Goal: Find specific page/section: Find specific page/section

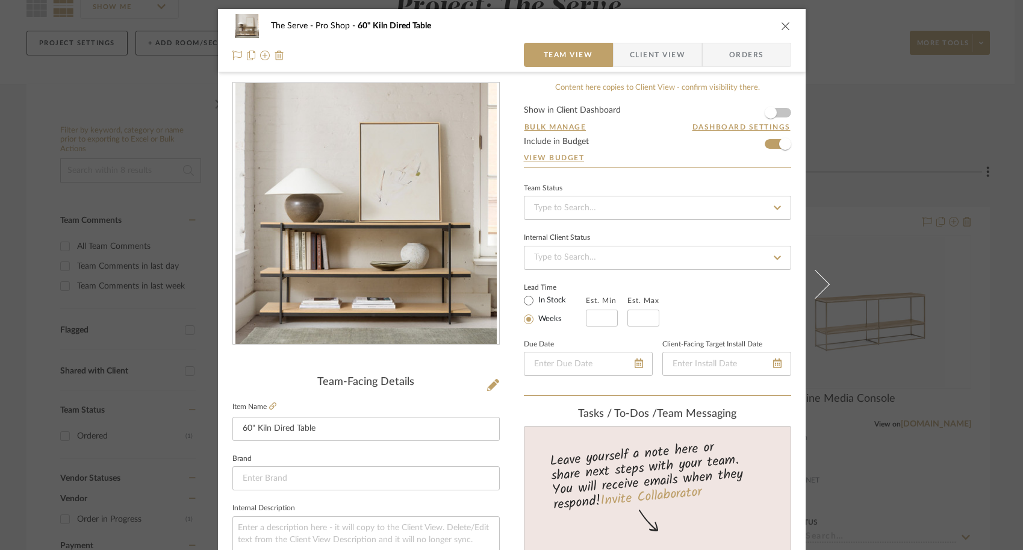
scroll to position [179, 0]
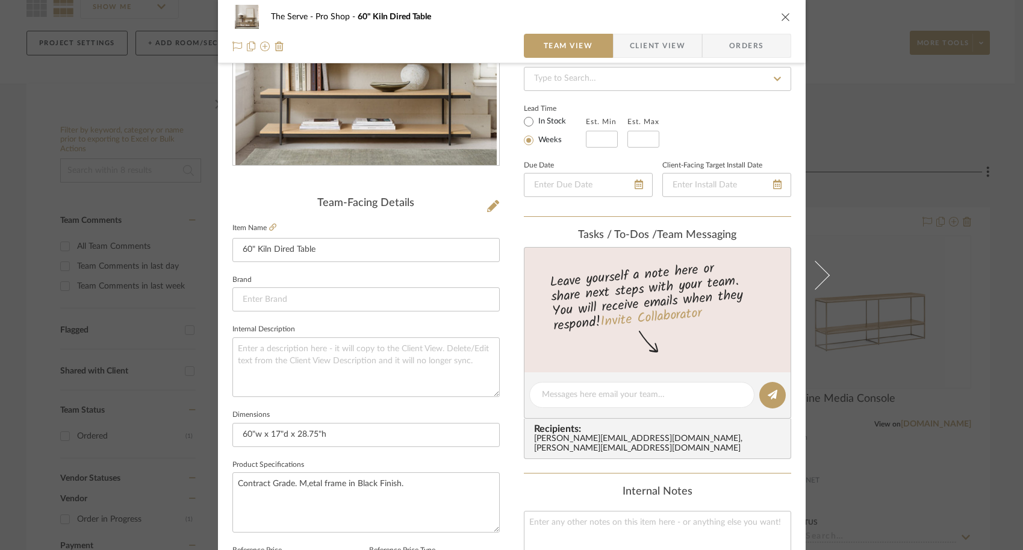
click at [126, 274] on div "The Serve Pro Shop 60" Kiln Dired Table Team View Client View Orders Team-Facin…" at bounding box center [511, 275] width 1023 height 550
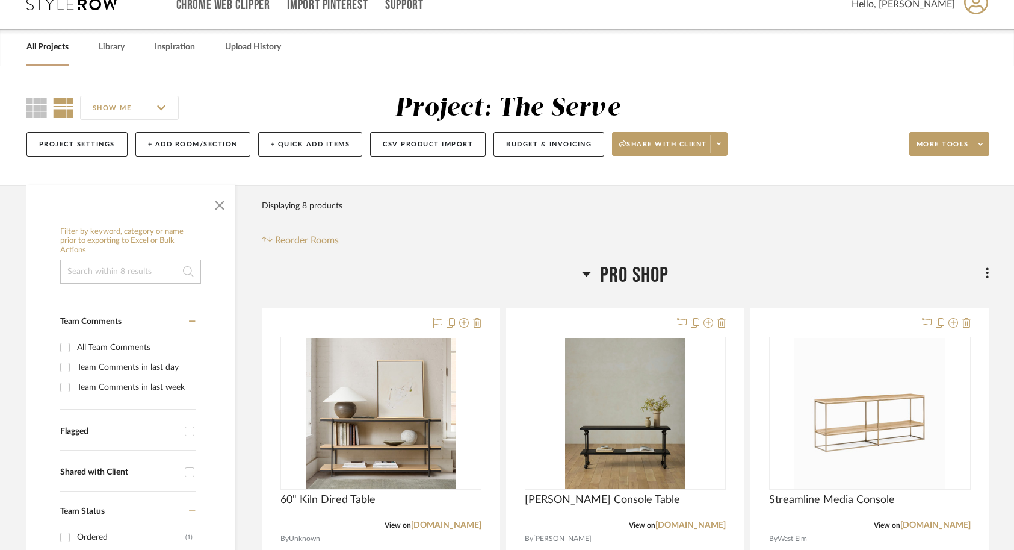
scroll to position [0, 0]
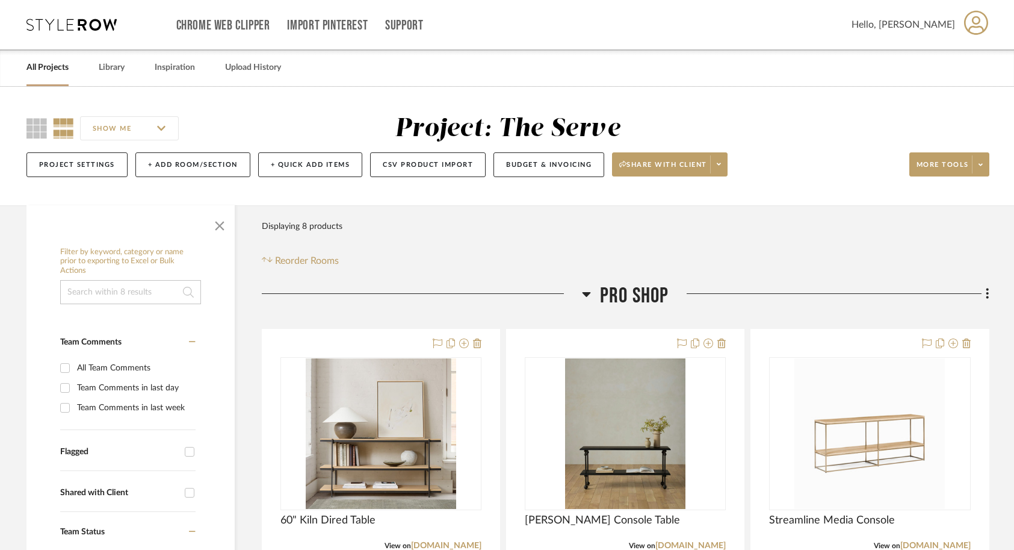
click at [54, 66] on link "All Projects" at bounding box center [47, 68] width 42 height 16
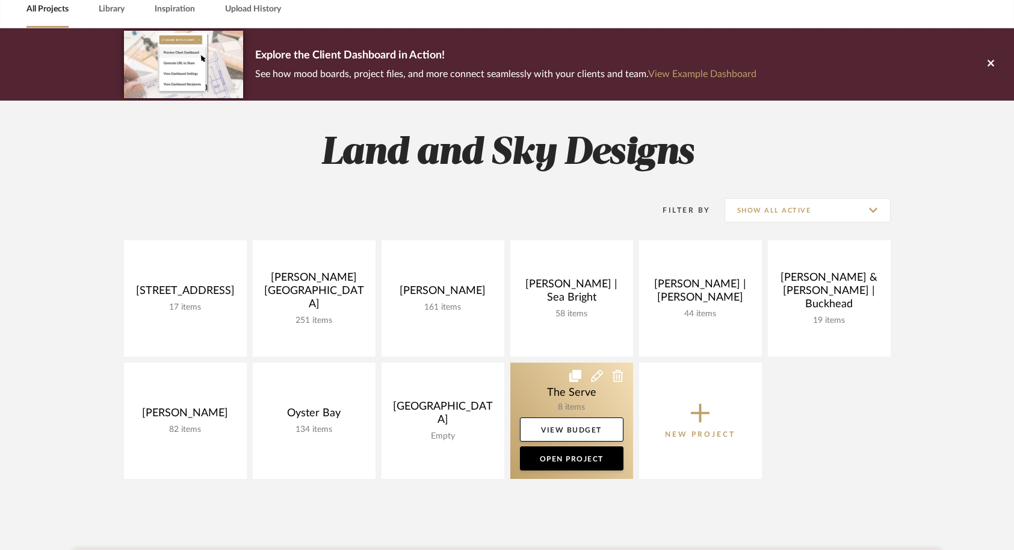
scroll to position [83, 0]
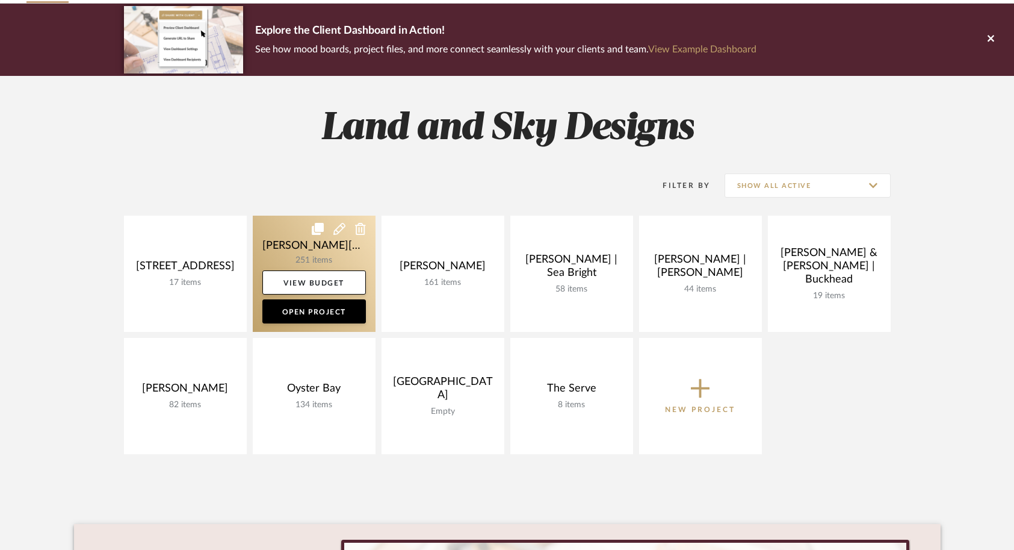
click at [278, 224] on link at bounding box center [314, 274] width 123 height 116
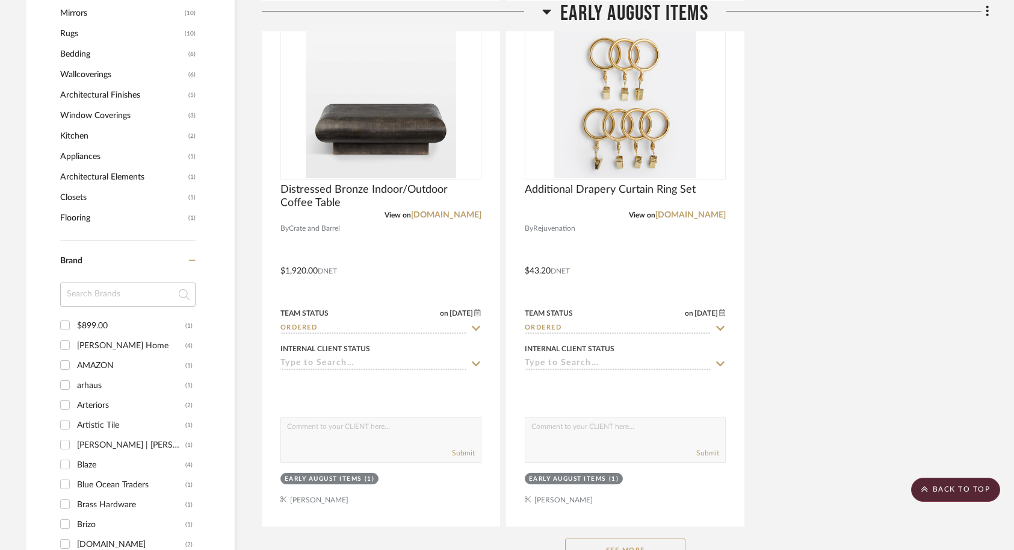
scroll to position [1429, 0]
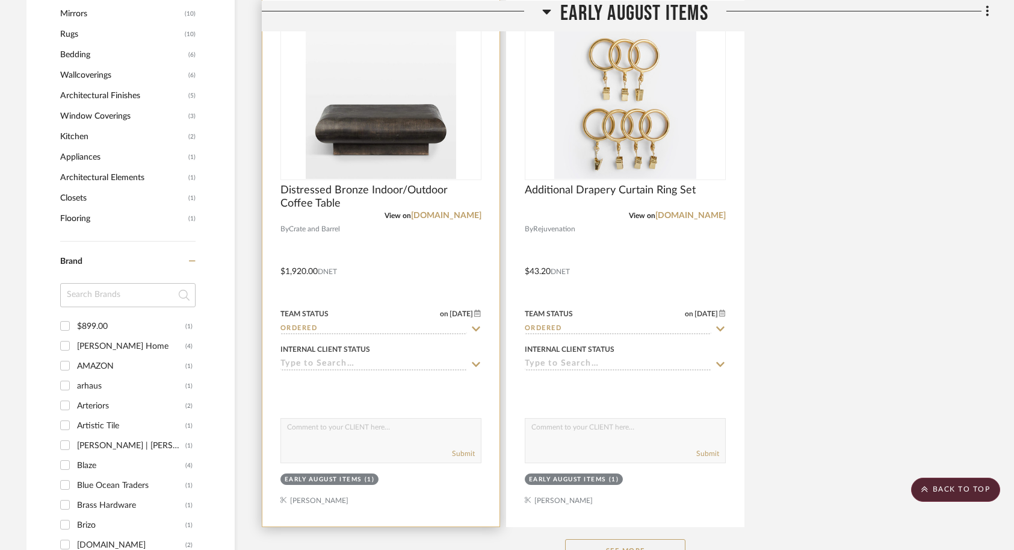
click at [400, 244] on div at bounding box center [380, 262] width 237 height 527
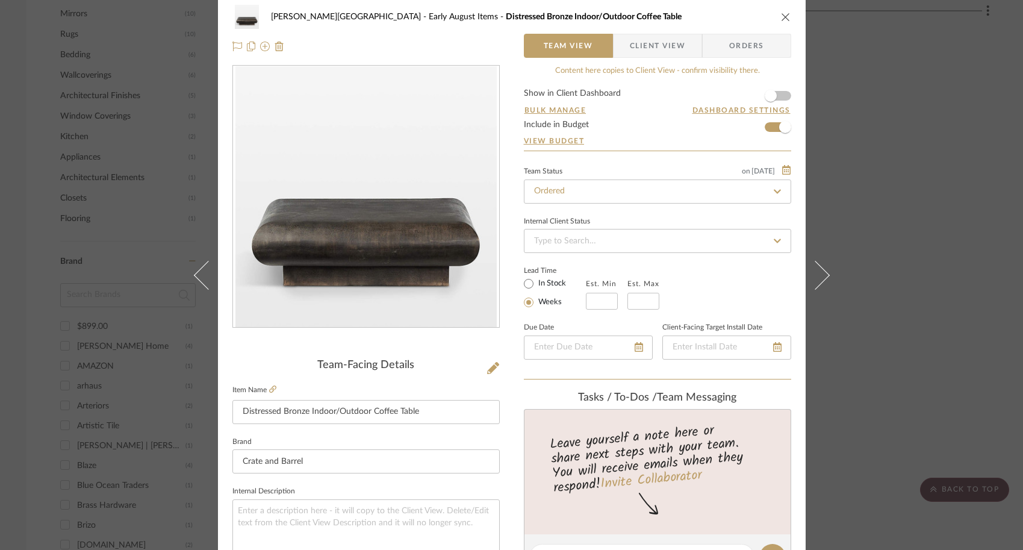
scroll to position [0, 0]
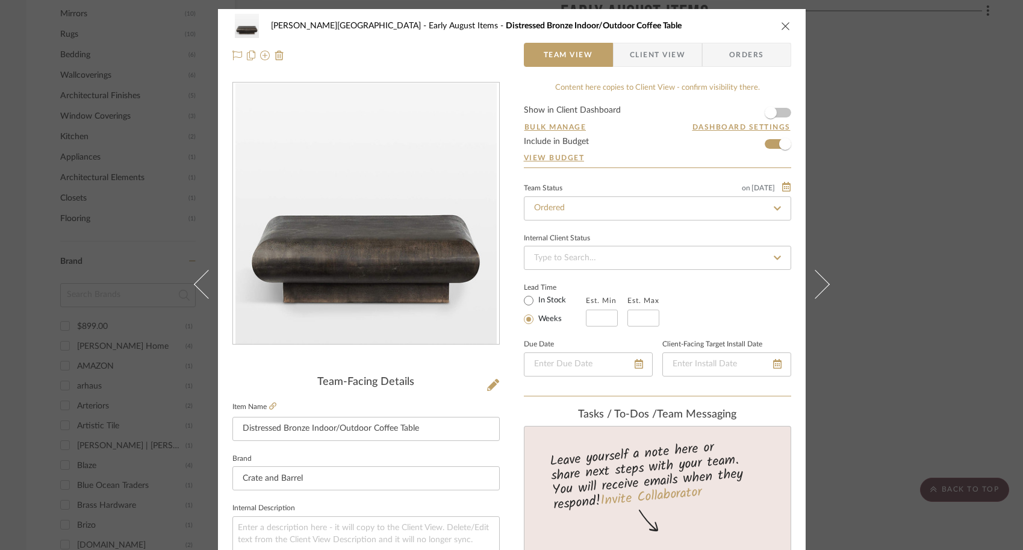
click at [872, 356] on div "[PERSON_NAME] - Waxhaw Early August Items Distressed Bronze Indoor/Outdoor Coff…" at bounding box center [511, 275] width 1023 height 550
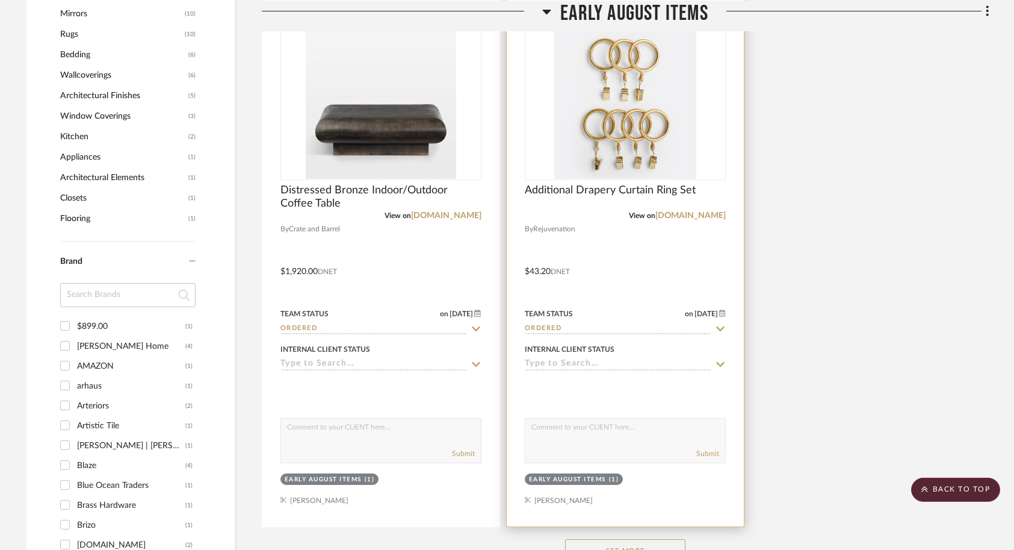
scroll to position [1485, 0]
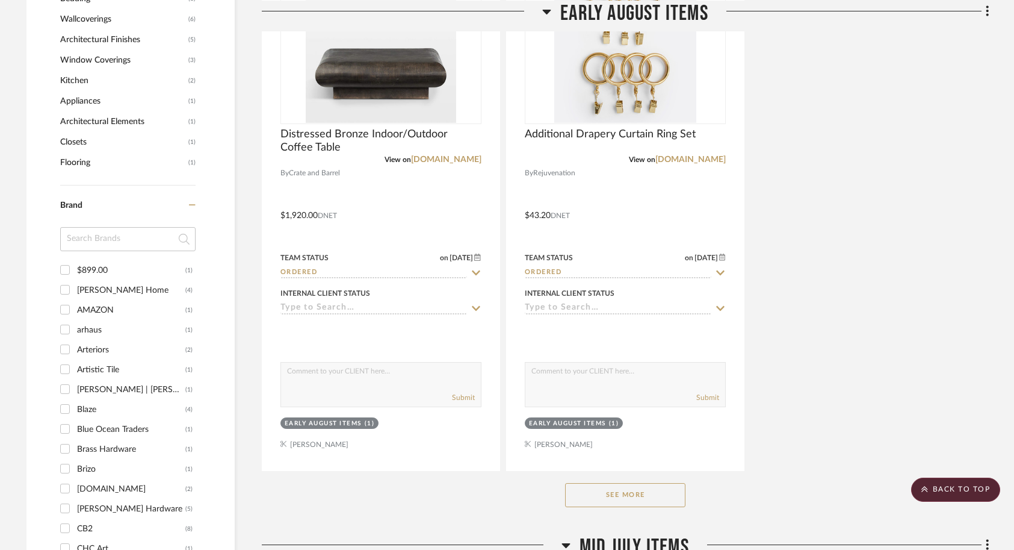
click at [616, 483] on button "See More" at bounding box center [625, 495] width 120 height 24
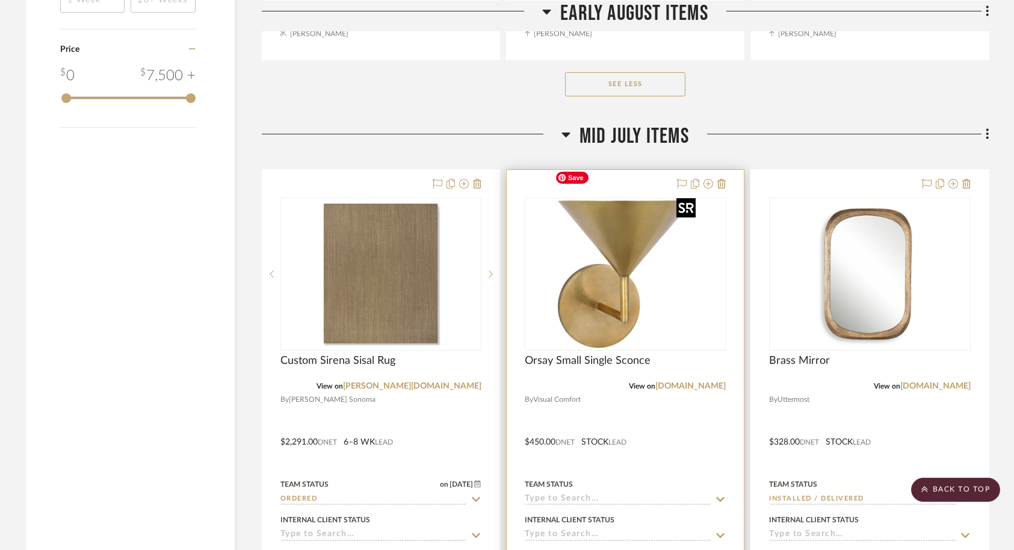
scroll to position [2459, 0]
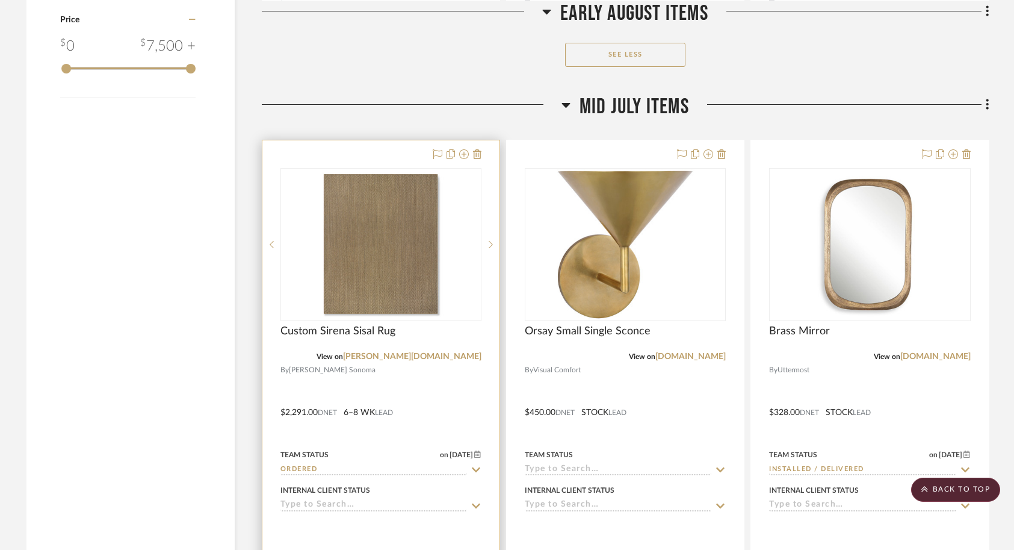
click at [458, 383] on div at bounding box center [380, 403] width 237 height 527
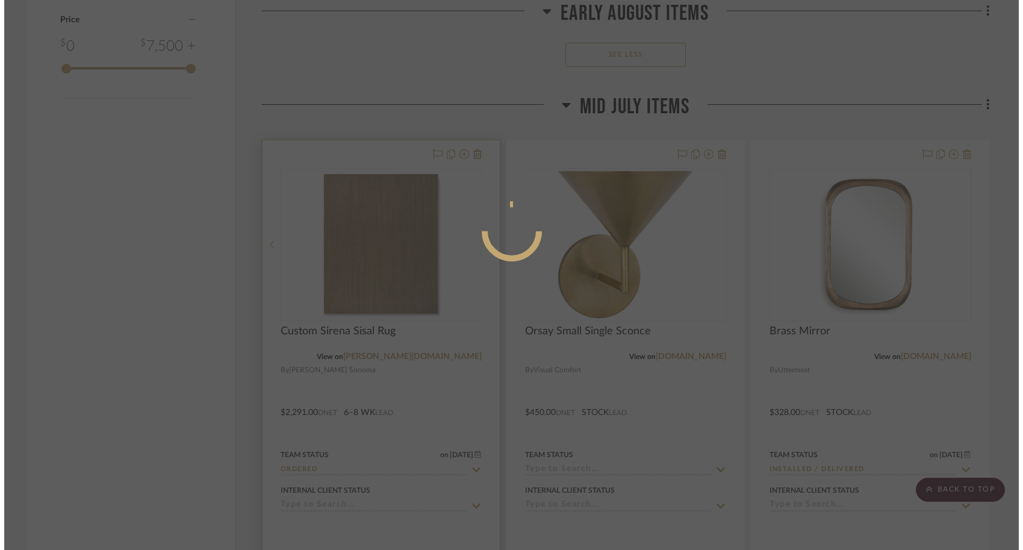
scroll to position [0, 0]
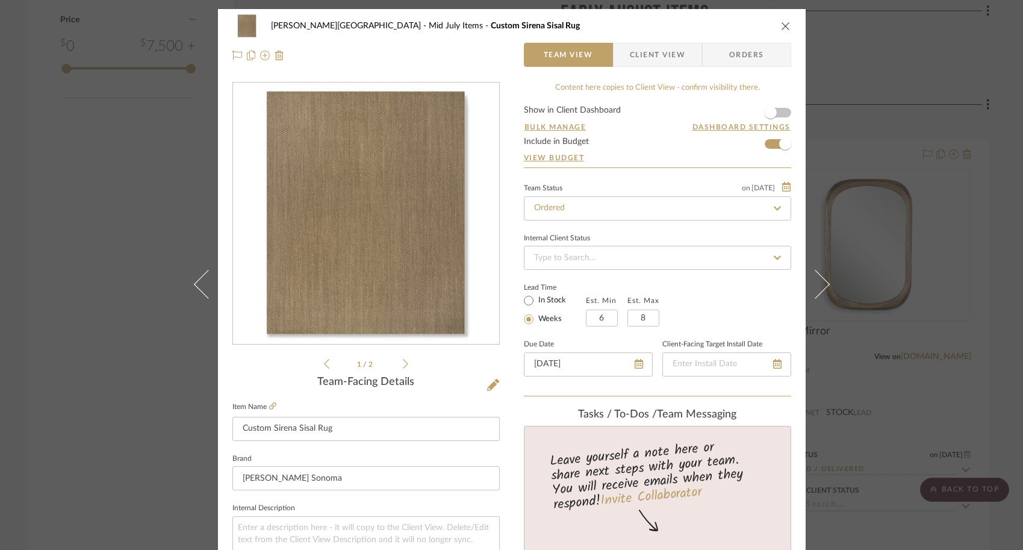
click at [126, 226] on div "[PERSON_NAME] - Waxhaw Mid July Items Custom Sirena Sisal Rug Team View Client …" at bounding box center [511, 275] width 1023 height 550
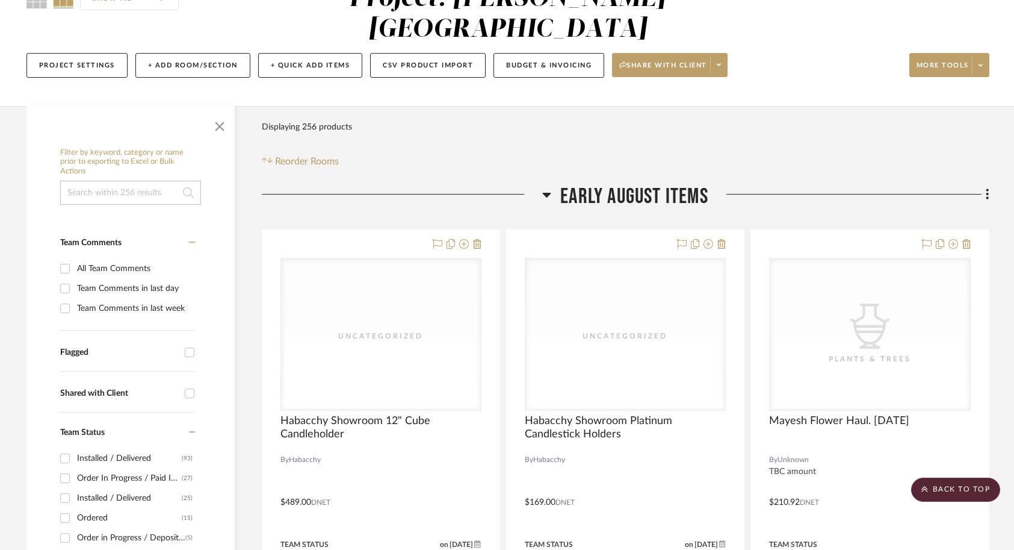
scroll to position [49, 0]
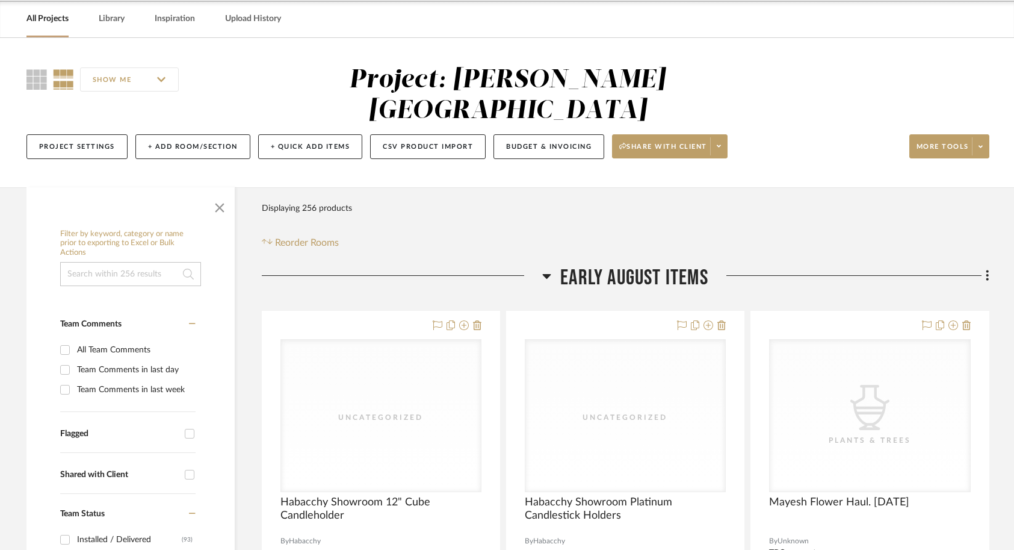
click at [286, 66] on div "Project: [PERSON_NAME][GEOGRAPHIC_DATA]" at bounding box center [508, 95] width 524 height 61
